Goal: Information Seeking & Learning: Learn about a topic

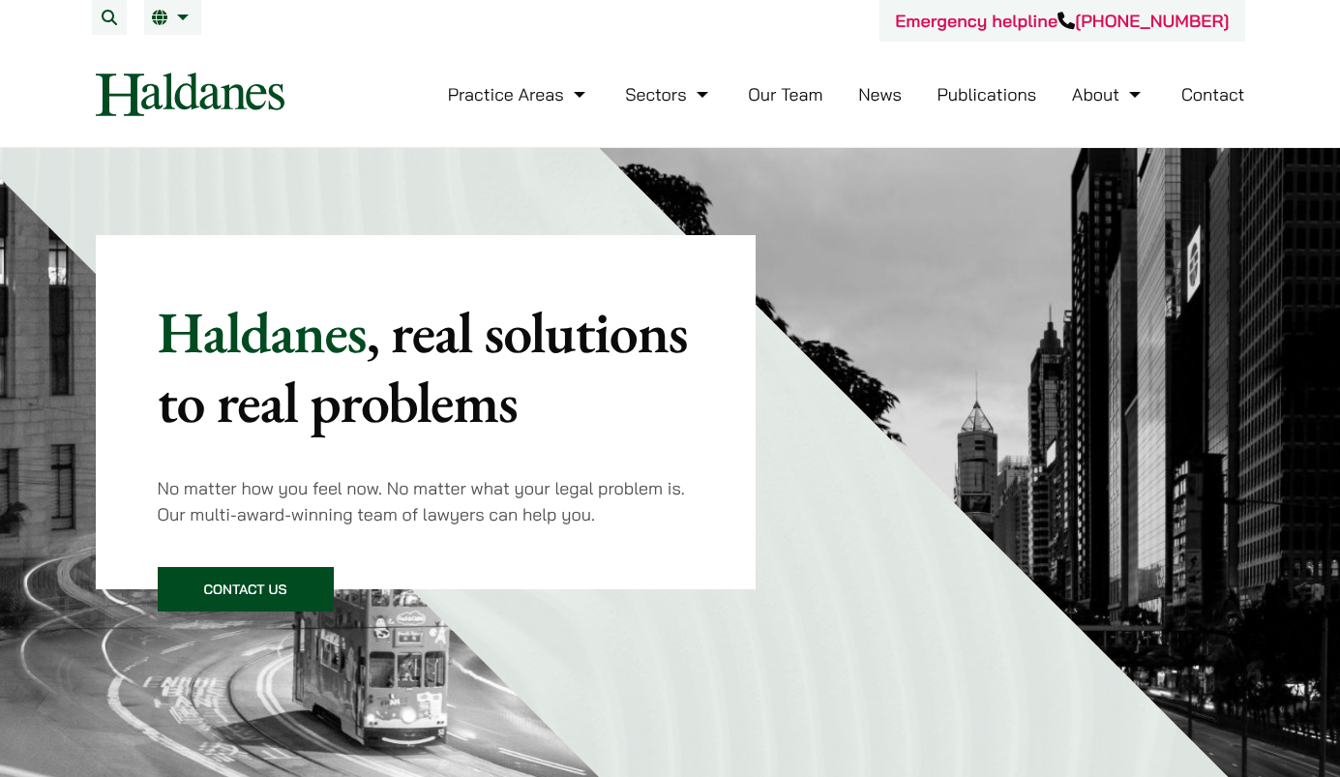
click at [790, 100] on link "Our Team" at bounding box center [785, 94] width 74 height 22
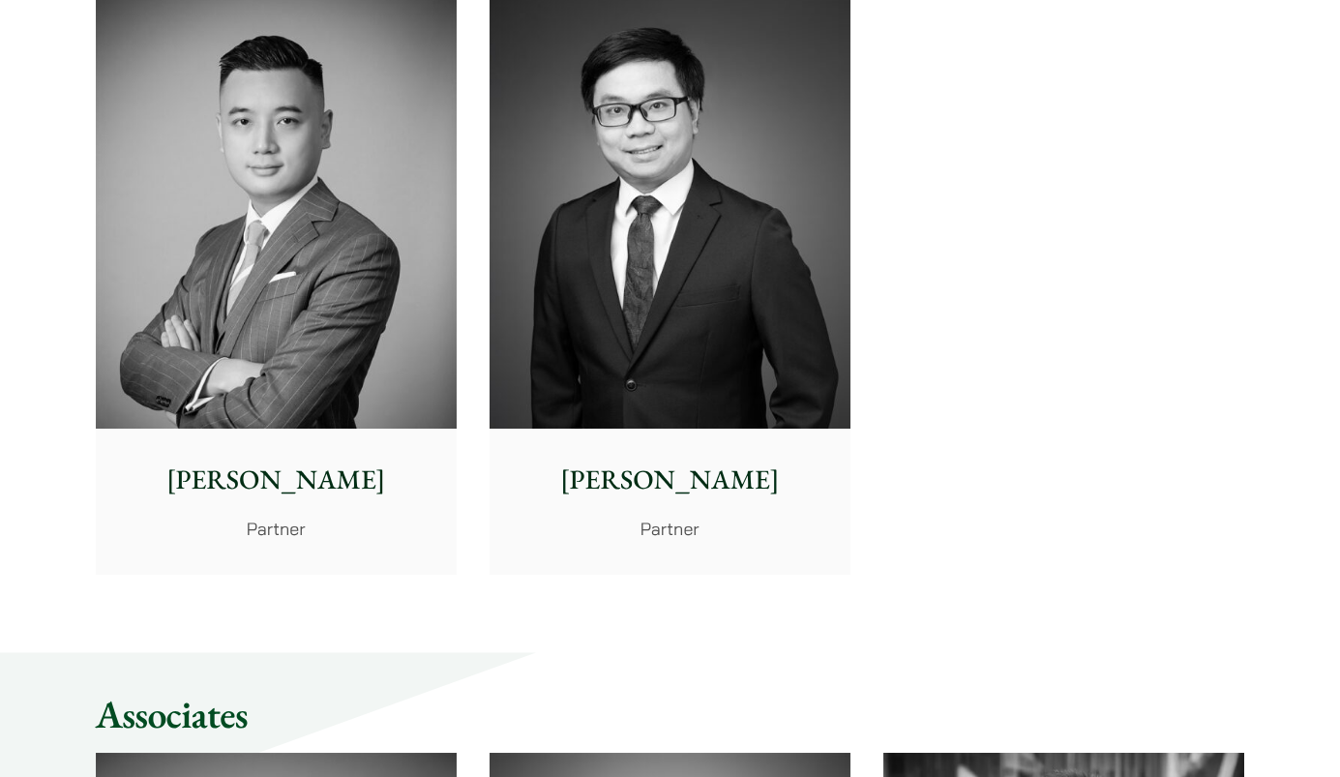
scroll to position [4644, 0]
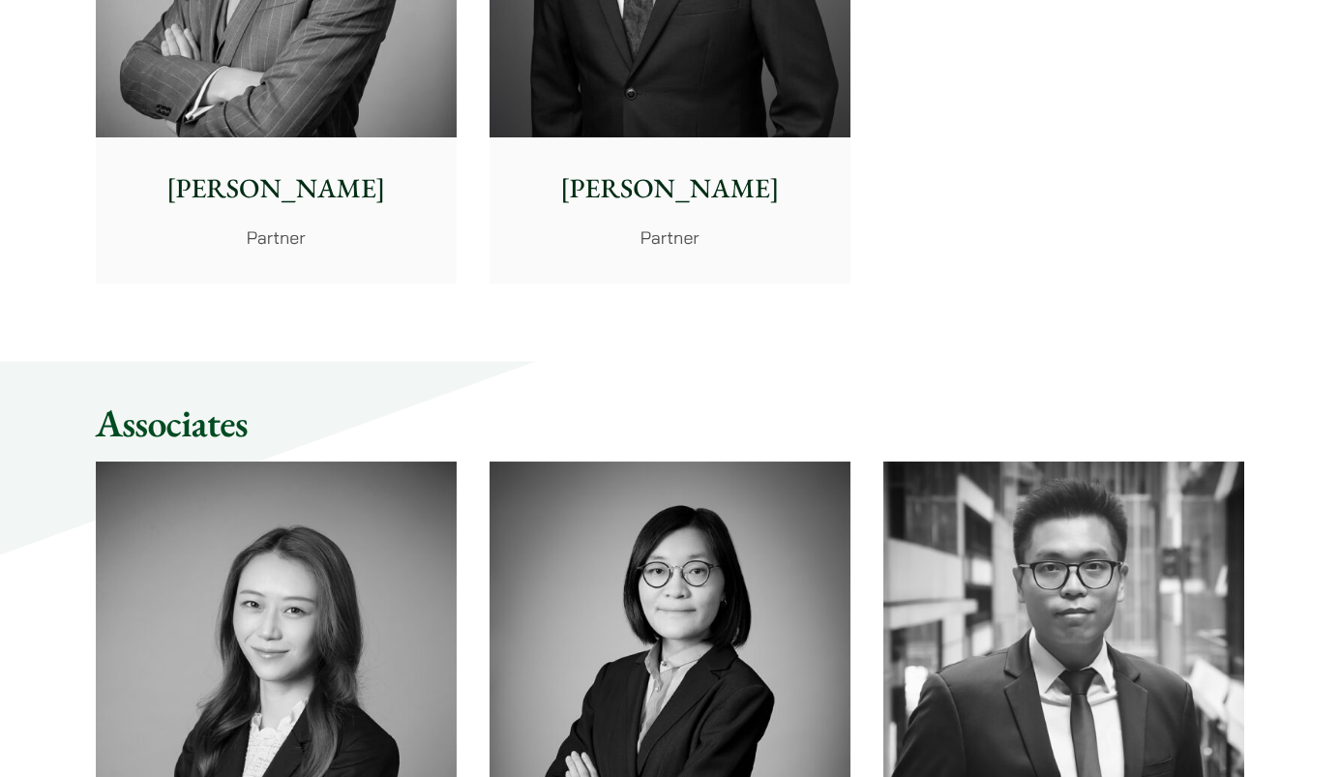
click at [276, 187] on p "[PERSON_NAME]" at bounding box center [276, 188] width 330 height 41
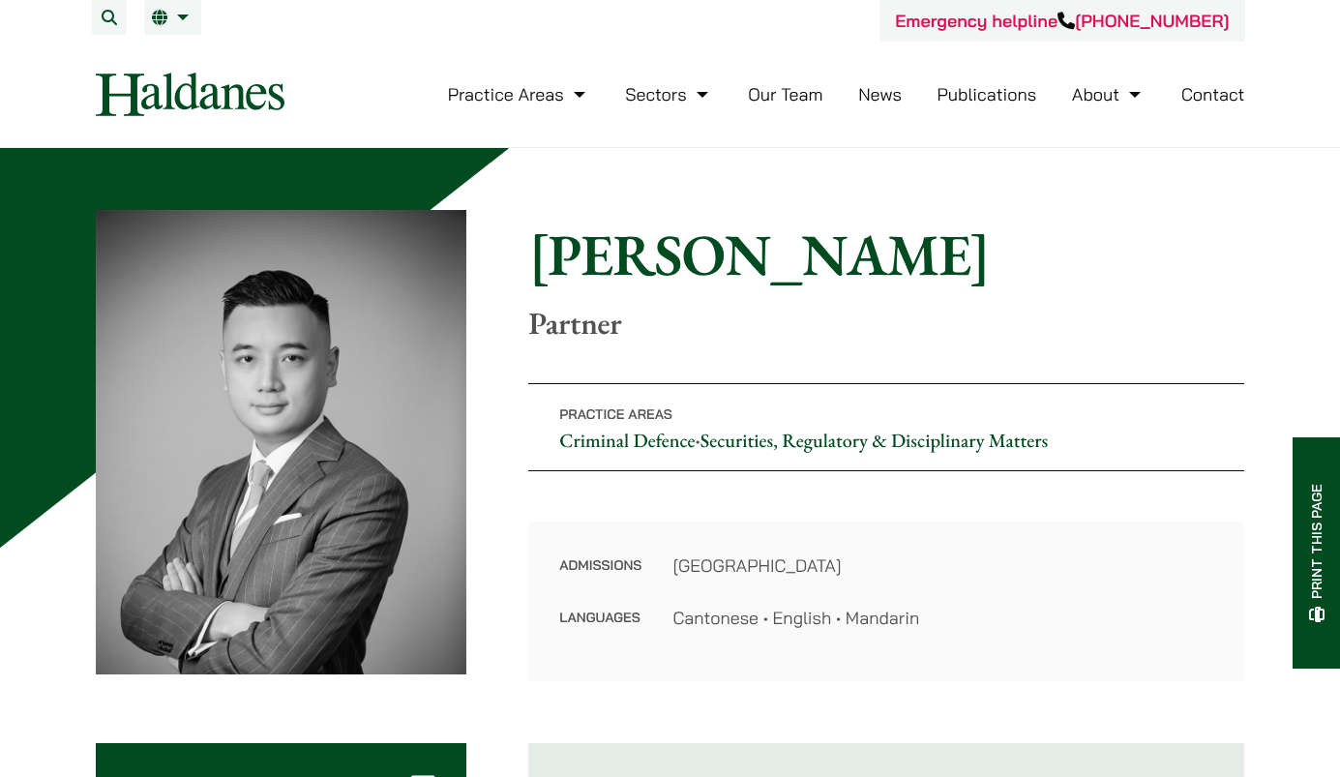
click at [189, 83] on img at bounding box center [190, 95] width 189 height 44
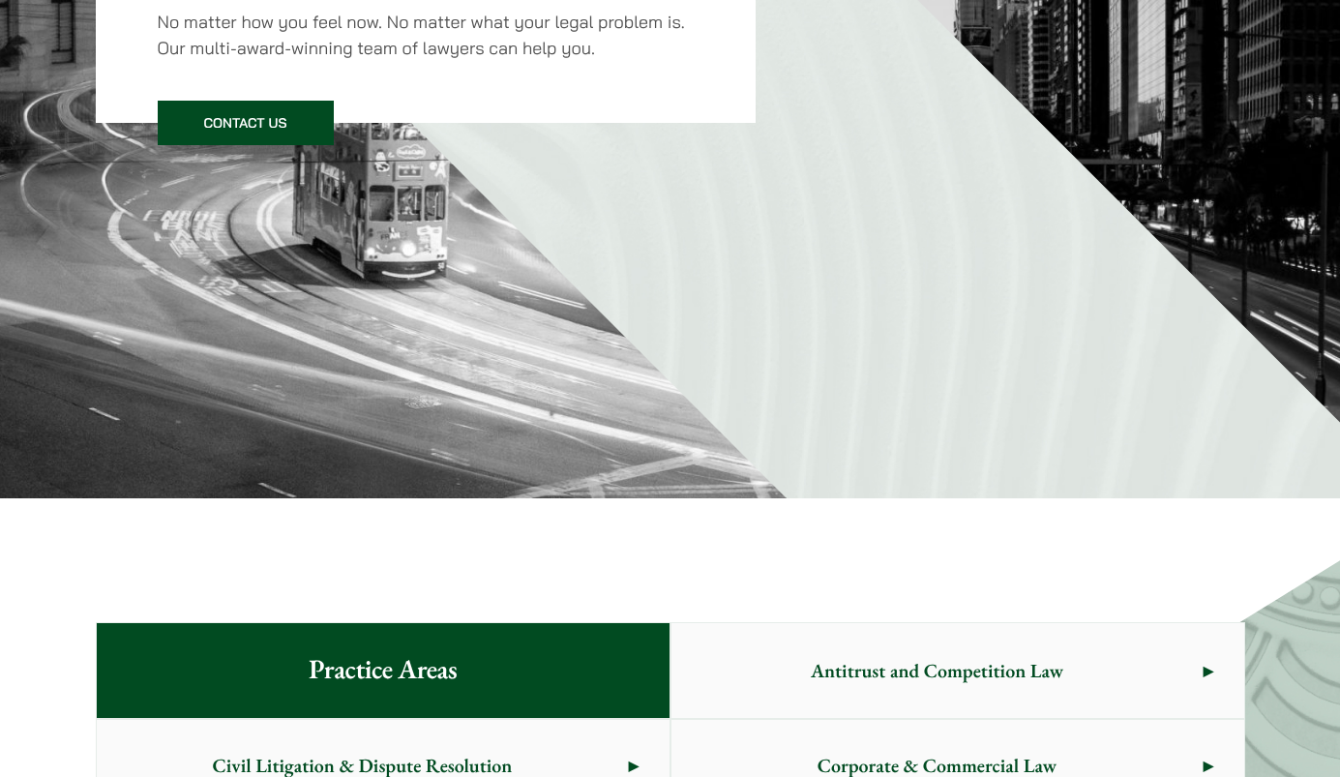
scroll to position [484, 0]
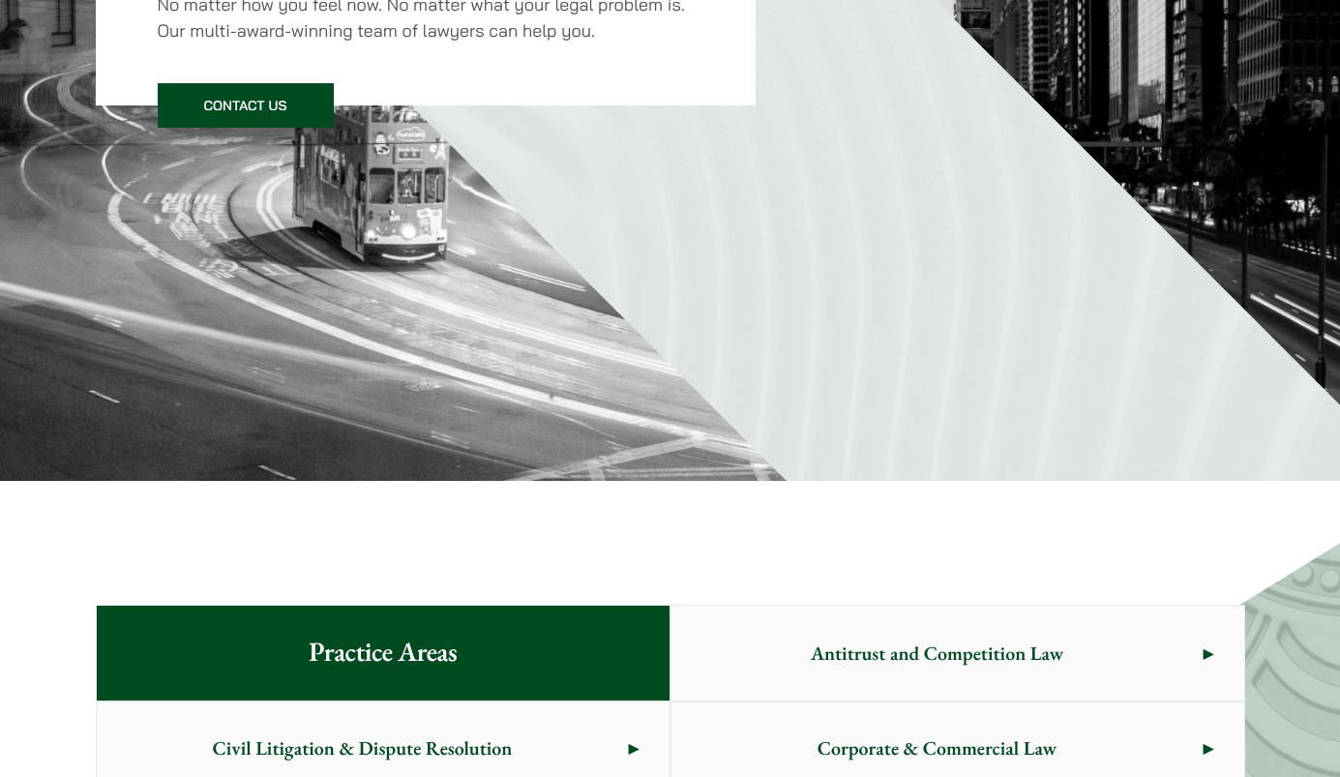
drag, startPoint x: 21, startPoint y: 677, endPoint x: 34, endPoint y: 639, distance: 40.7
